Goal: Check status: Check status

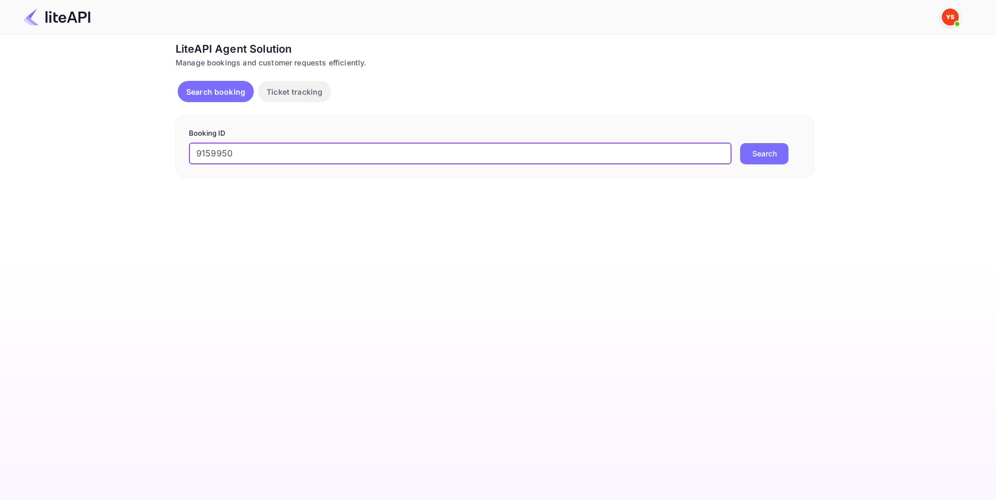
type input "9159950"
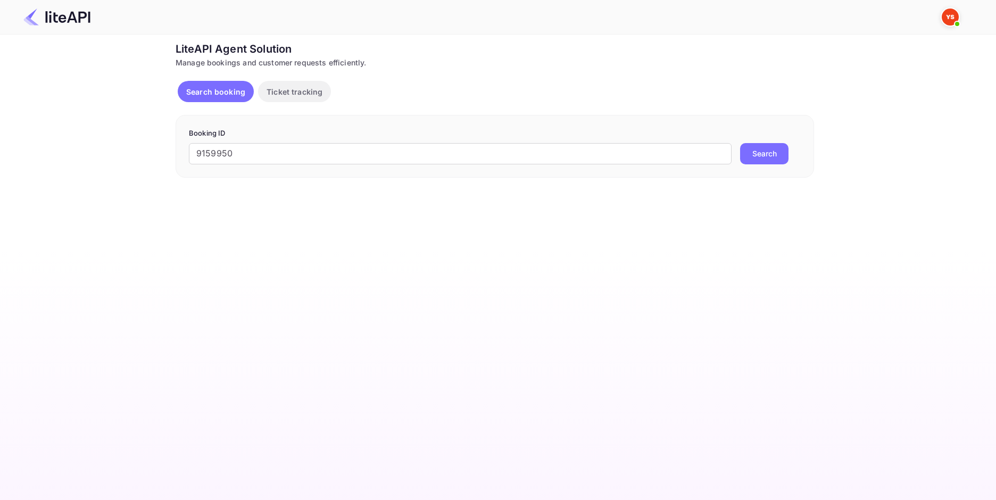
click at [769, 155] on button "Search" at bounding box center [764, 153] width 48 height 21
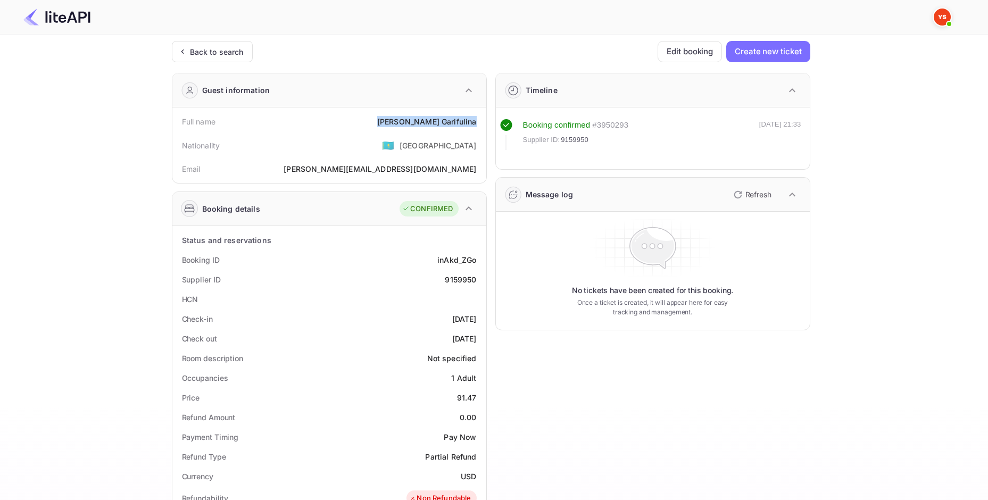
drag, startPoint x: 402, startPoint y: 126, endPoint x: 478, endPoint y: 127, distance: 76.1
click at [478, 127] on div "Full name [PERSON_NAME]" at bounding box center [330, 122] width 306 height 20
copy div "[PERSON_NAME]"
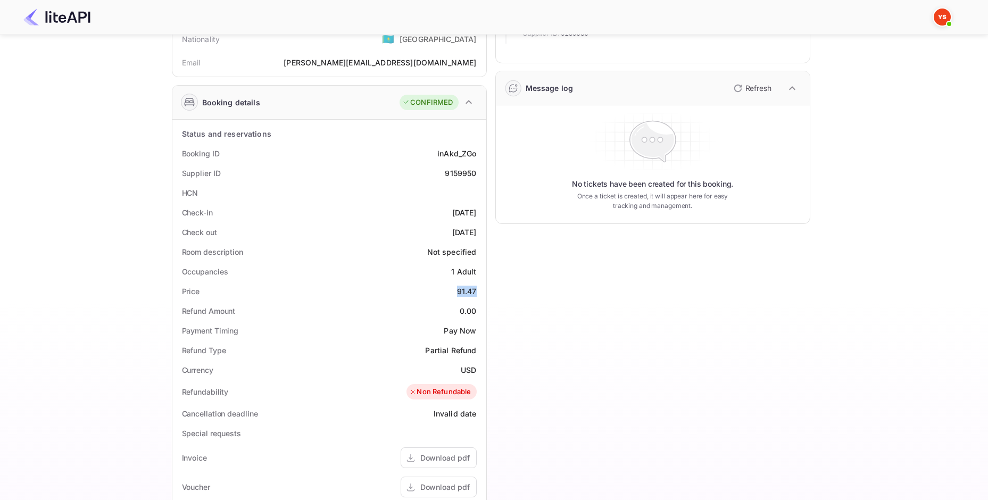
drag, startPoint x: 453, startPoint y: 291, endPoint x: 477, endPoint y: 293, distance: 24.5
click at [477, 293] on div "Price 91.47" at bounding box center [330, 292] width 306 height 20
copy div "91.47"
click at [475, 372] on div "Currency USD" at bounding box center [330, 370] width 306 height 20
copy div "USD"
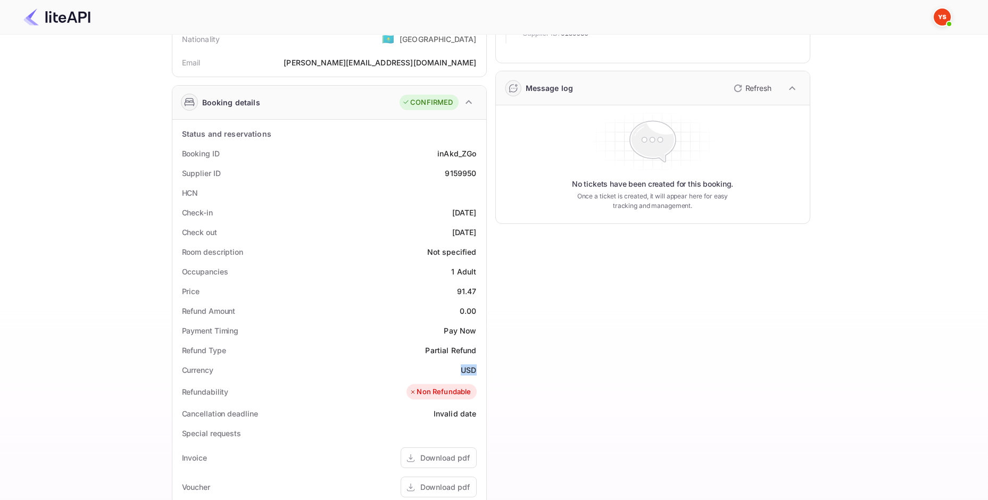
scroll to position [0, 0]
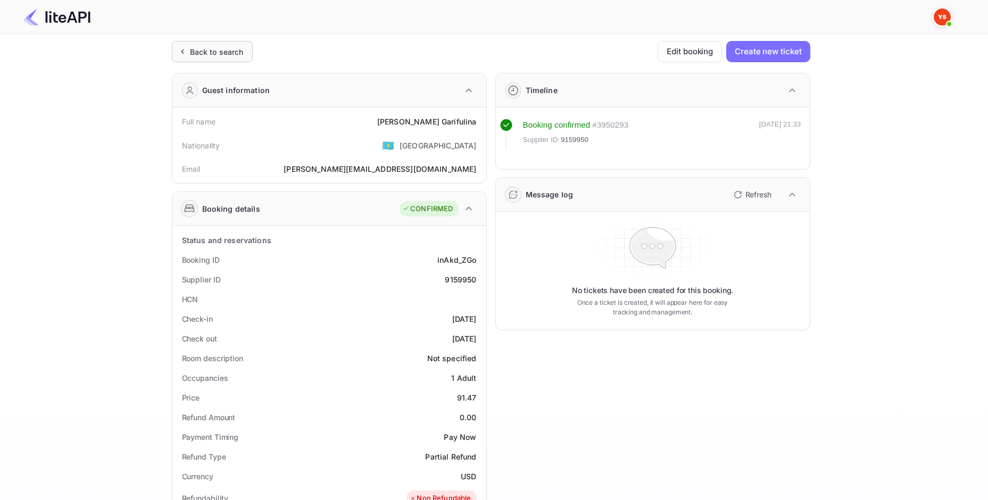
click at [186, 52] on icon at bounding box center [182, 51] width 11 height 11
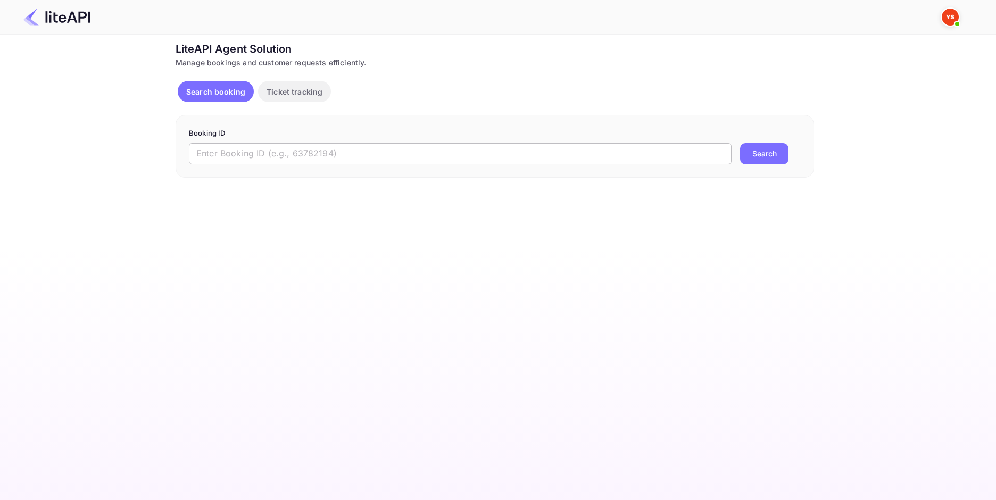
click at [327, 149] on input "text" at bounding box center [460, 153] width 543 height 21
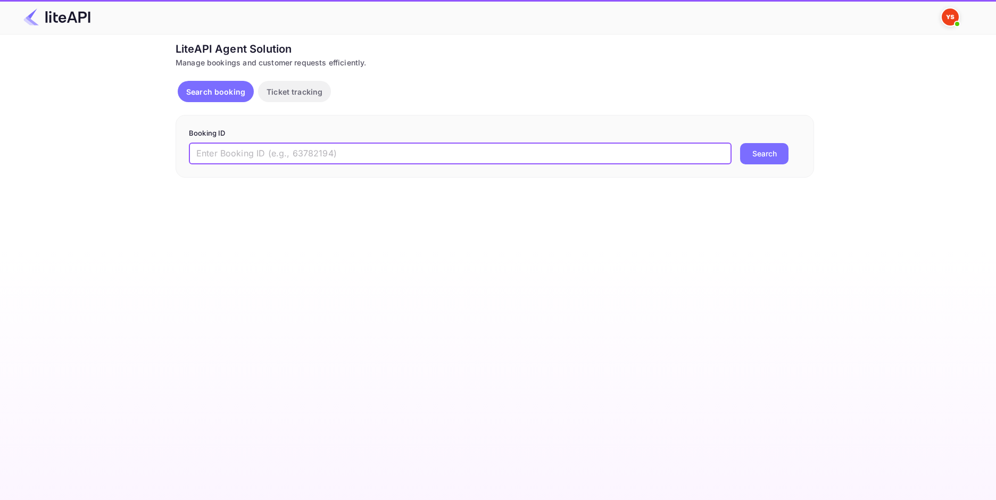
paste input "9161076"
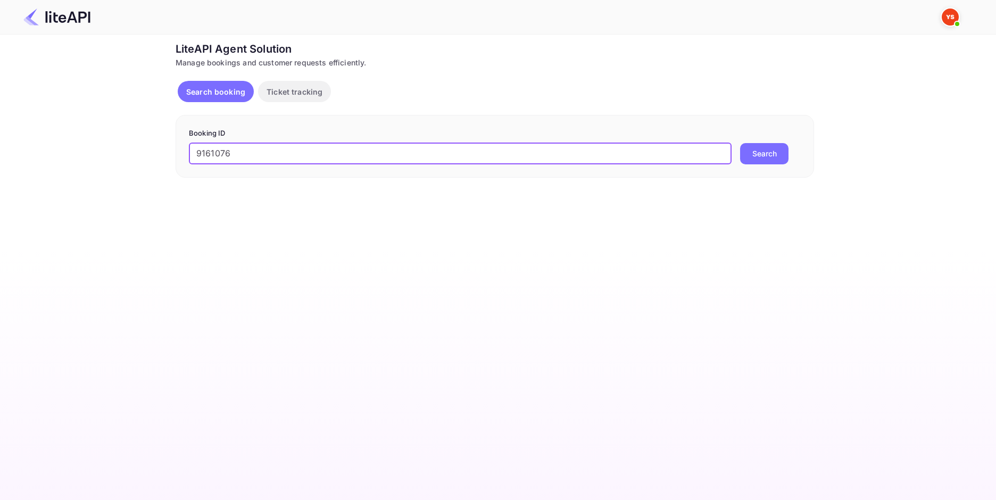
type input "9161076"
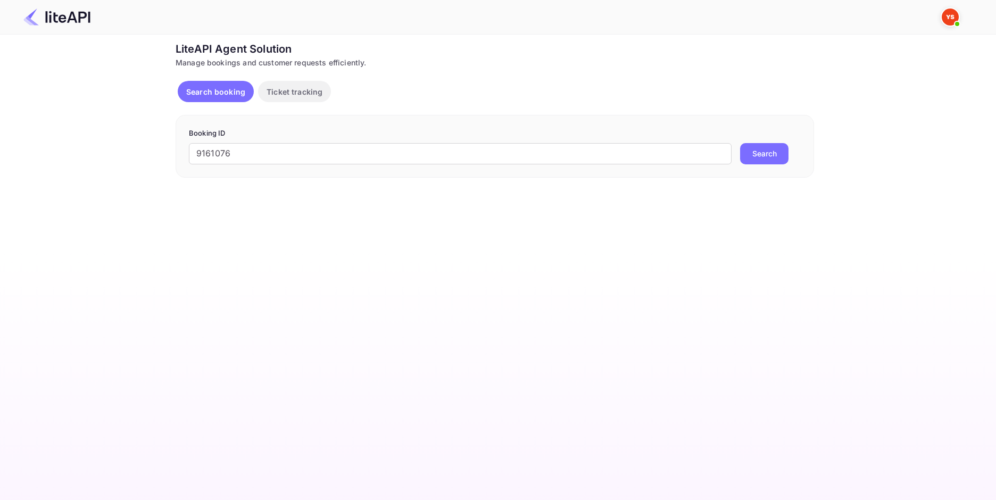
click at [747, 150] on button "Search" at bounding box center [764, 153] width 48 height 21
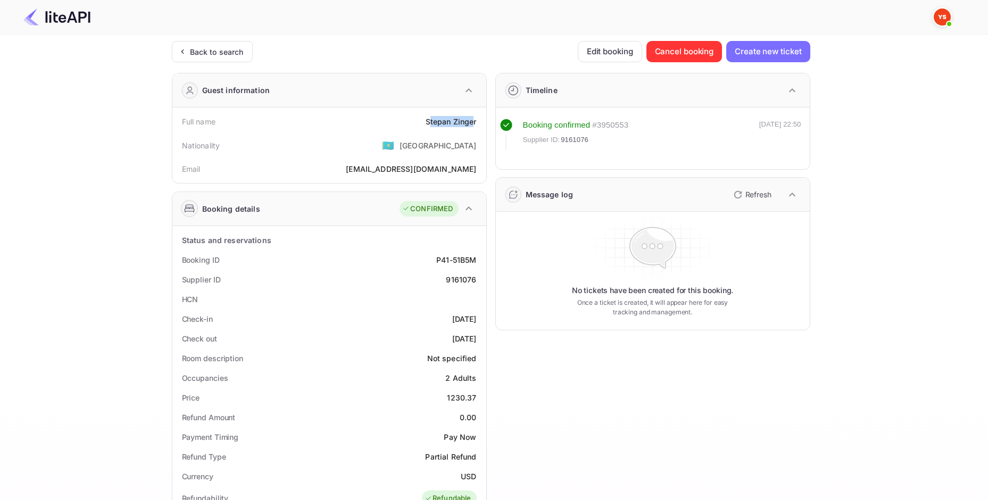
drag, startPoint x: 431, startPoint y: 125, endPoint x: 472, endPoint y: 124, distance: 41.5
click at [472, 124] on div "[PERSON_NAME]" at bounding box center [451, 121] width 51 height 11
click at [472, 125] on div "[PERSON_NAME]" at bounding box center [451, 121] width 51 height 11
drag, startPoint x: 423, startPoint y: 123, endPoint x: 483, endPoint y: 124, distance: 59.6
click at [483, 124] on div "Full name [PERSON_NAME] Nationality 🇰🇿 [DEMOGRAPHIC_DATA] Email [EMAIL_ADDRESS]…" at bounding box center [329, 146] width 314 height 76
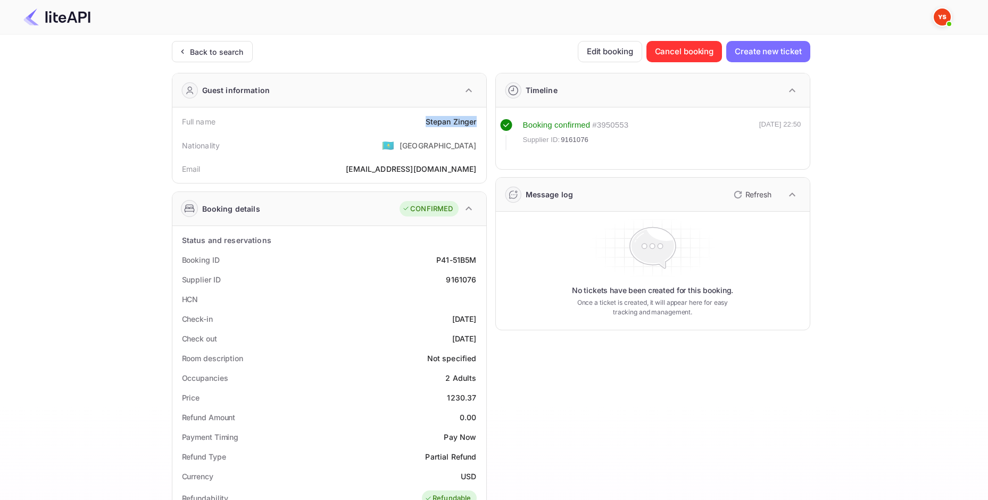
copy div "[PERSON_NAME]"
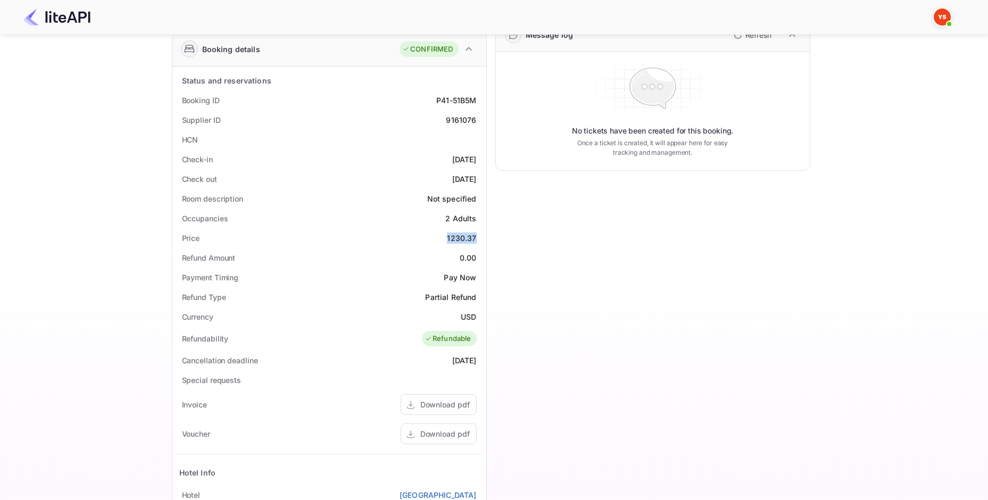
drag, startPoint x: 448, startPoint y: 236, endPoint x: 476, endPoint y: 235, distance: 28.3
click at [476, 235] on div "1230.37" at bounding box center [461, 238] width 29 height 11
copy div "1230.37"
drag, startPoint x: 465, startPoint y: 317, endPoint x: 477, endPoint y: 317, distance: 12.2
click at [477, 317] on div "Currency USD" at bounding box center [330, 317] width 306 height 20
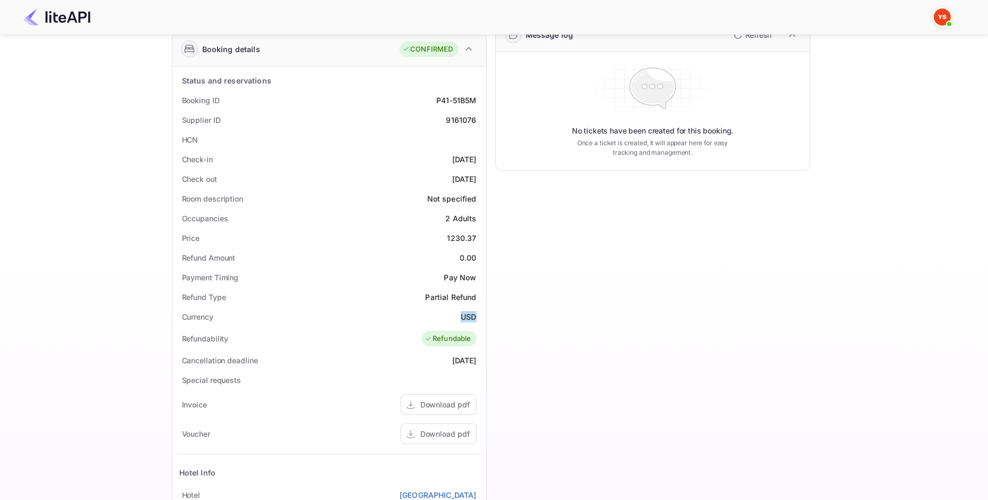
copy div "USD"
